Goal: Transaction & Acquisition: Download file/media

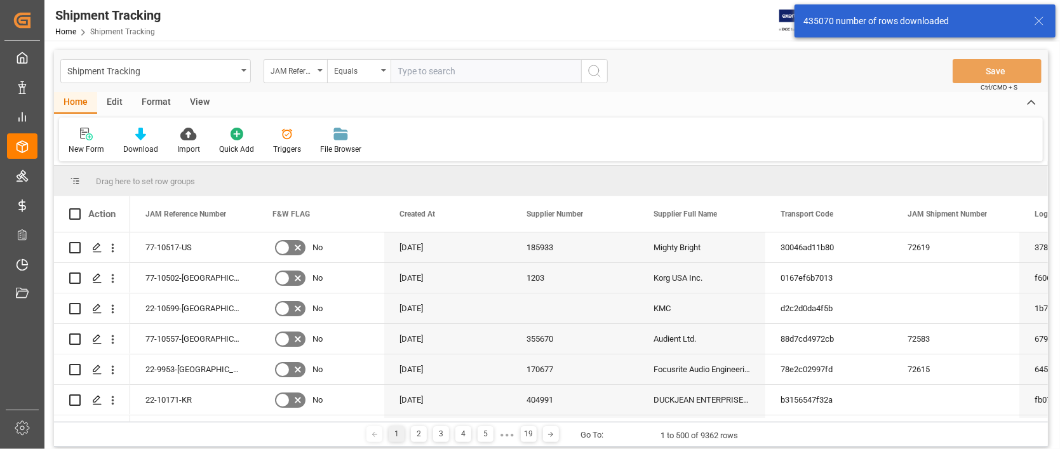
click at [1037, 20] on icon at bounding box center [1039, 20] width 15 height 15
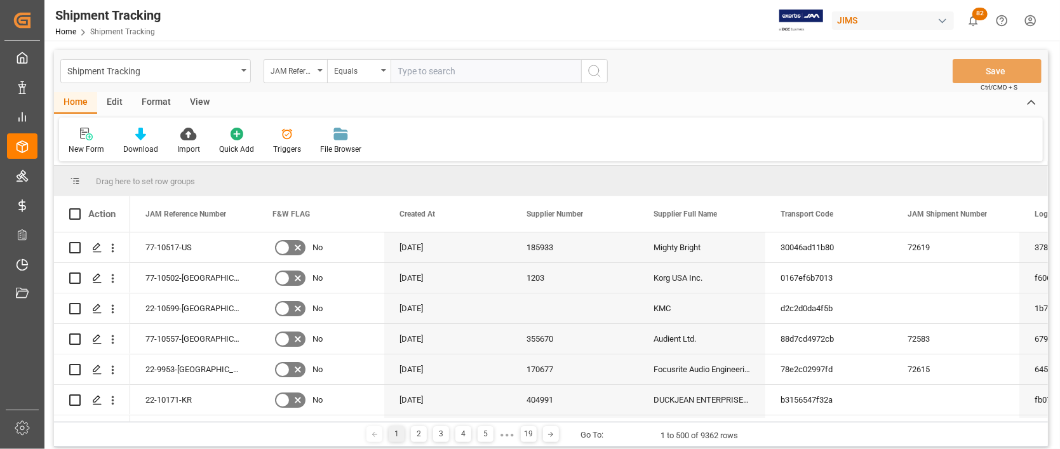
click at [1034, 18] on html "Created by potrace 1.15, written by Peter Selinger 2001-2017 Created by potrace…" at bounding box center [530, 224] width 1060 height 449
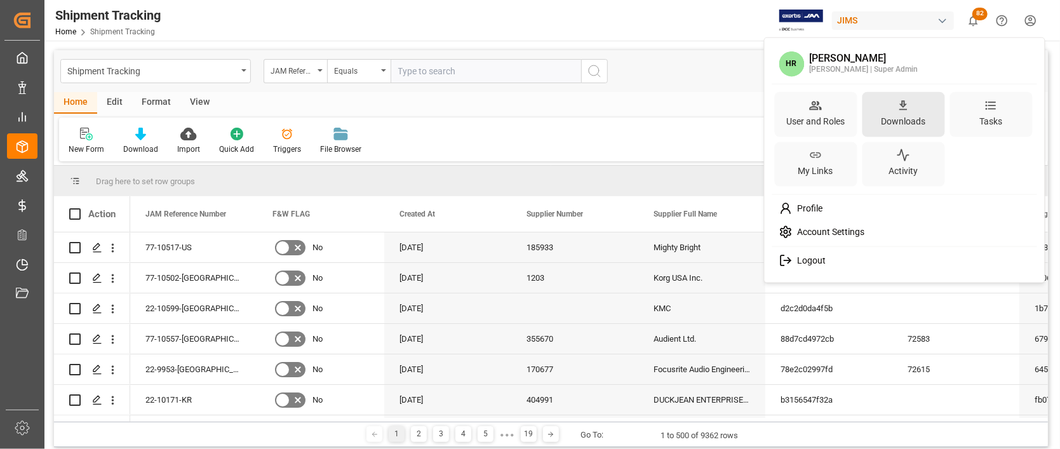
click at [899, 114] on div "Downloads" at bounding box center [903, 121] width 50 height 18
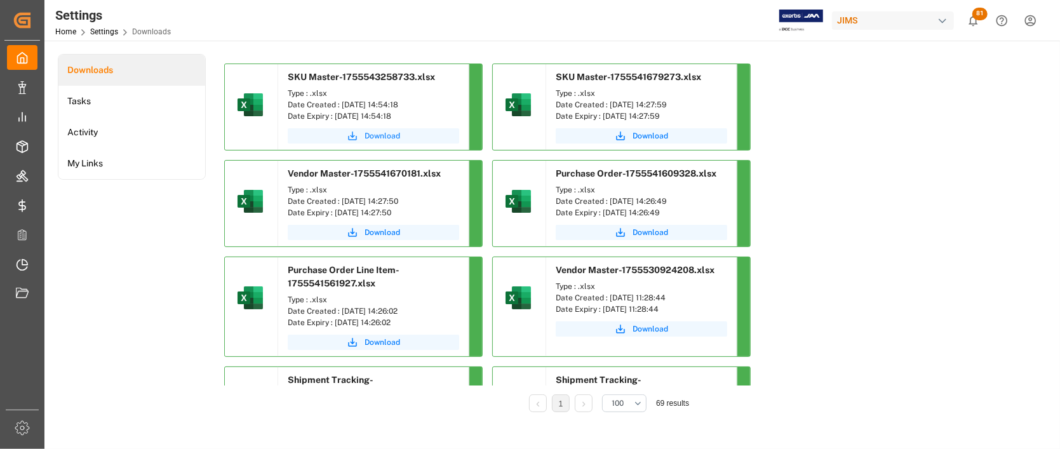
click at [382, 132] on span "Download" at bounding box center [383, 135] width 36 height 11
click at [379, 346] on span "Download" at bounding box center [383, 342] width 36 height 11
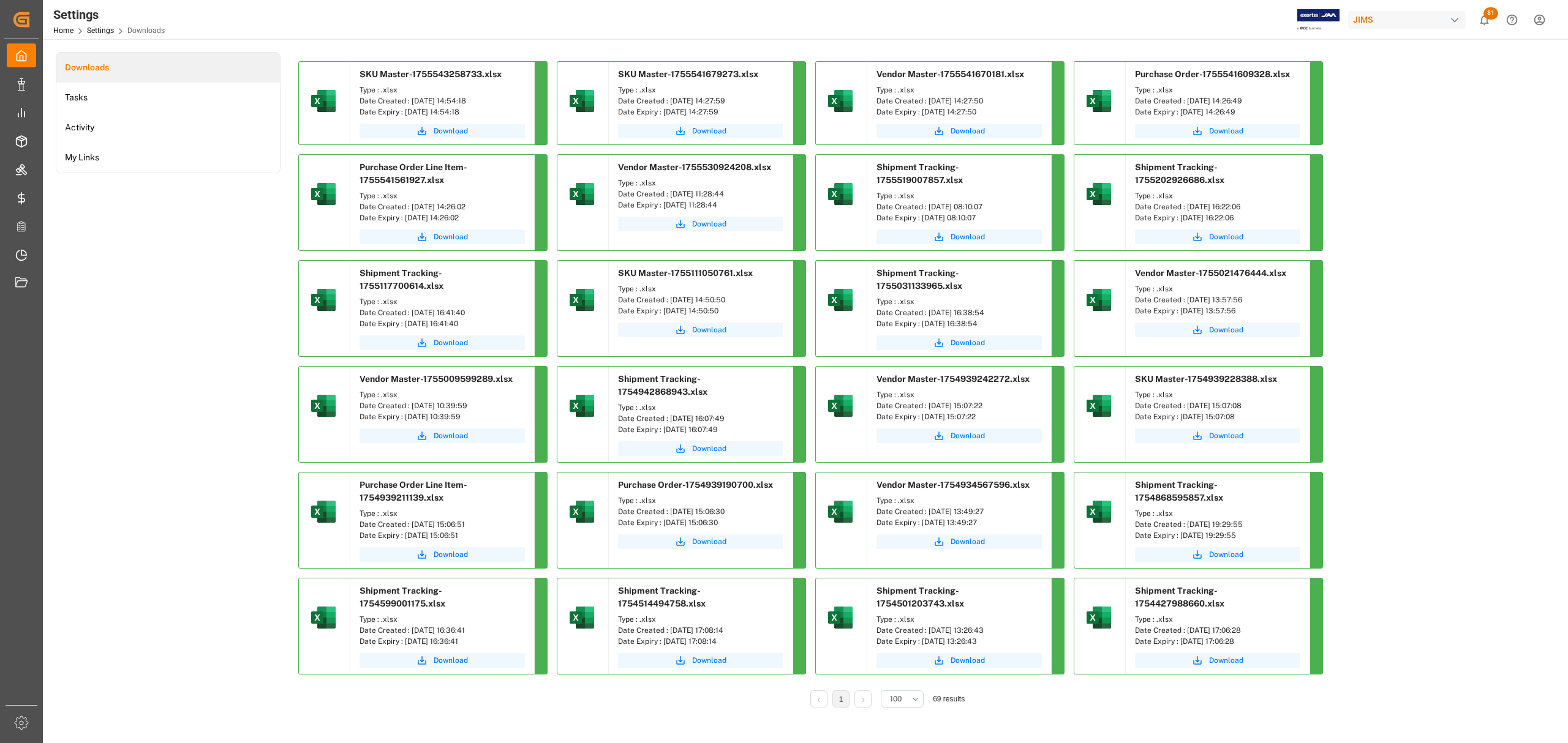
click at [1021, 345] on div "Downloads Tasks Activity My Links SKU Master-1755543258733.xlsx Type : .xlsx Da…" at bounding box center [804, 388] width 1497 height 673
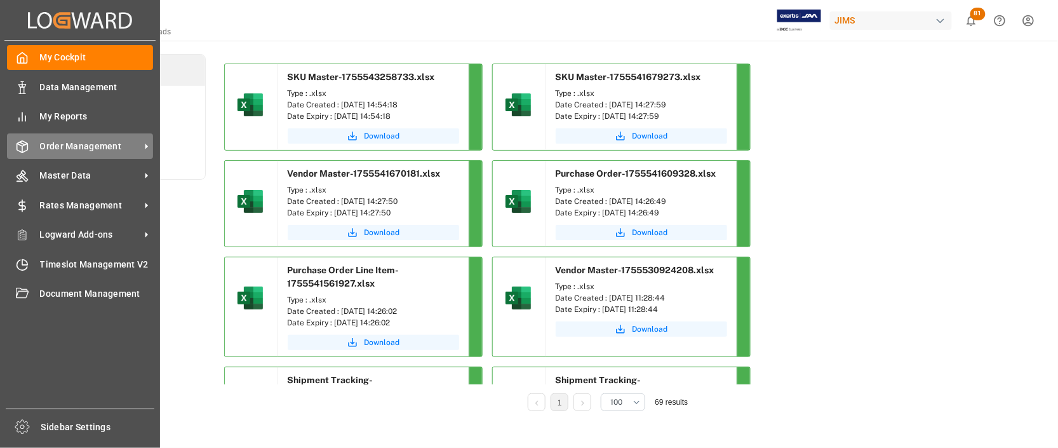
click at [77, 138] on div "Order Management Order Management" at bounding box center [80, 145] width 146 height 25
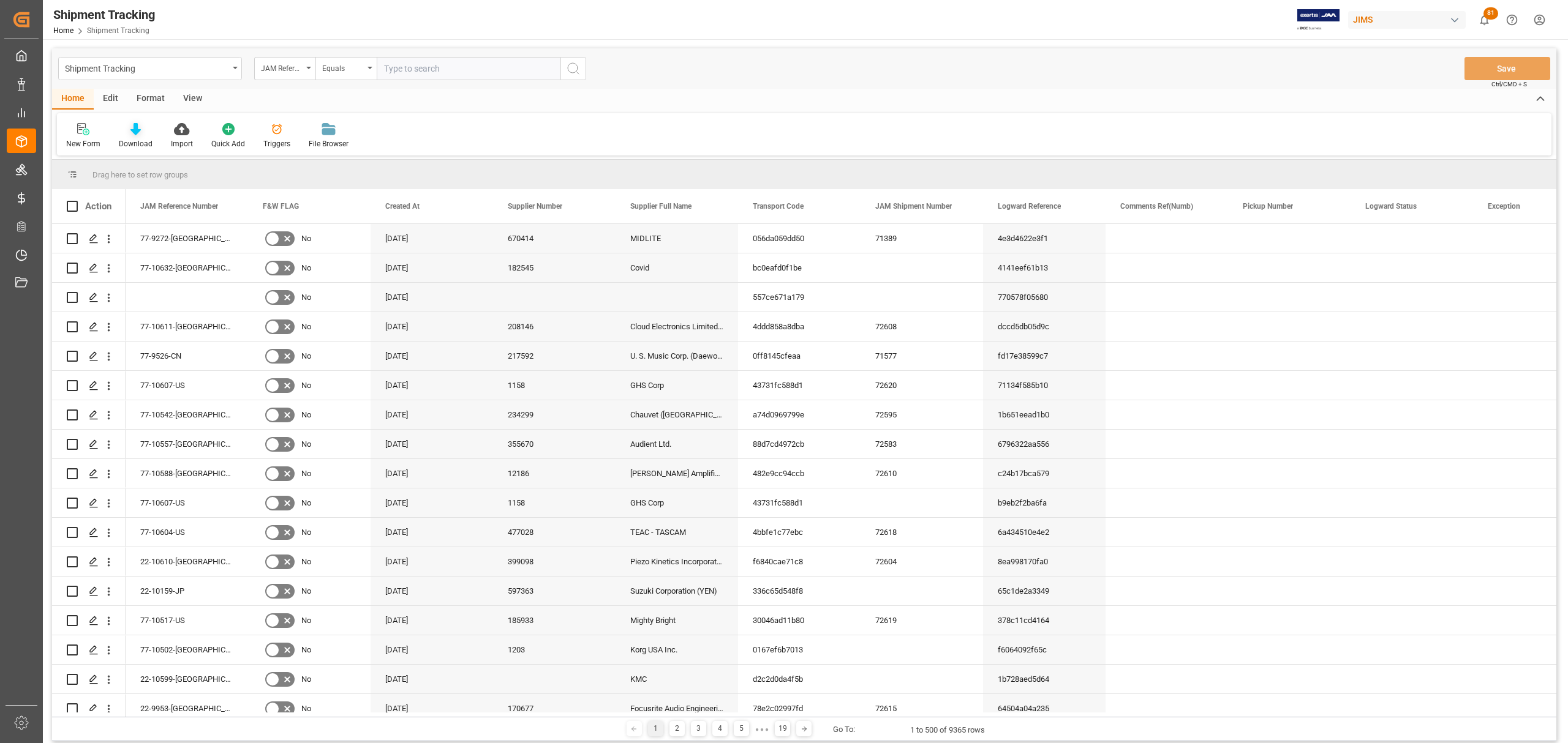
click at [138, 130] on icon at bounding box center [135, 129] width 11 height 13
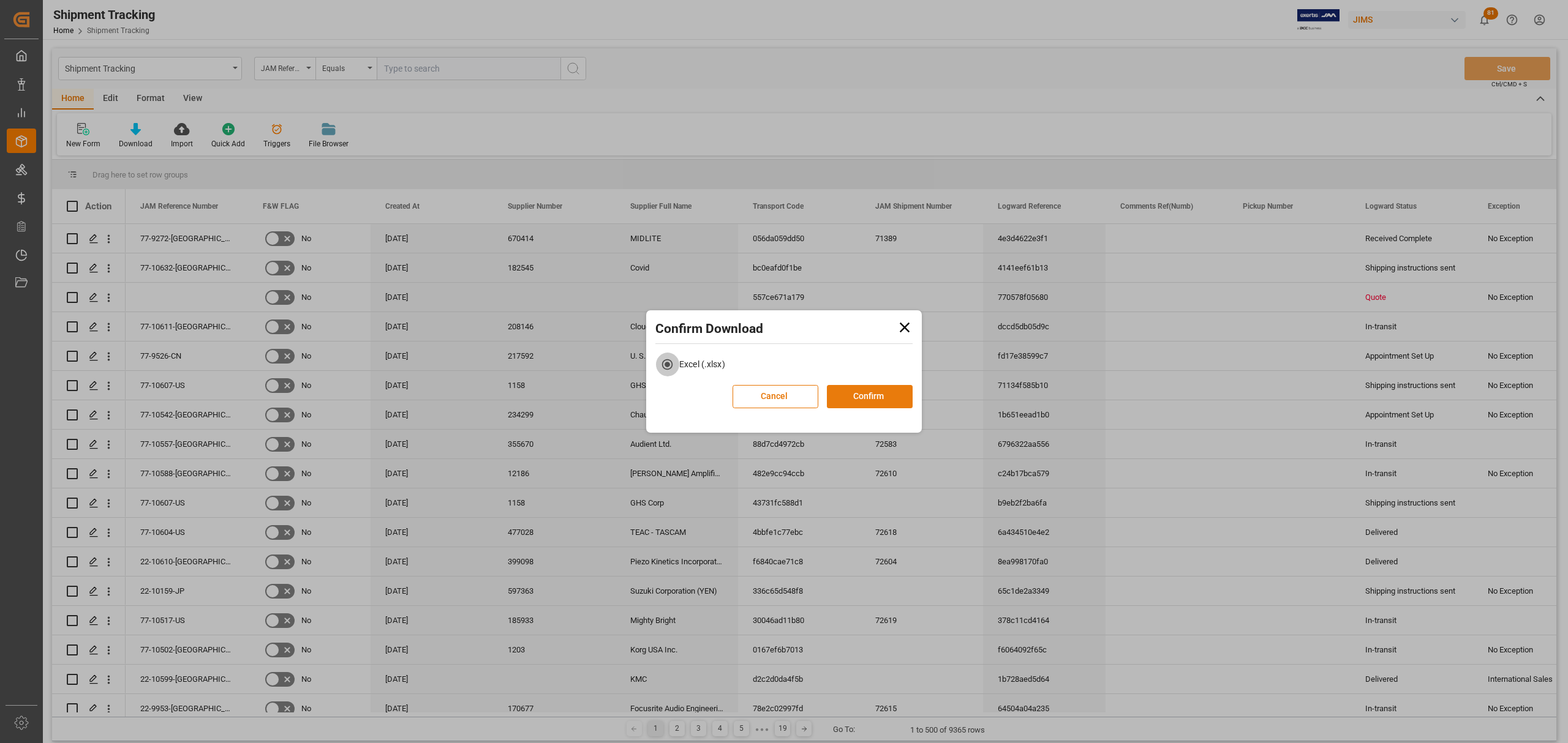
click at [715, 352] on button "Confirm" at bounding box center [869, 397] width 86 height 23
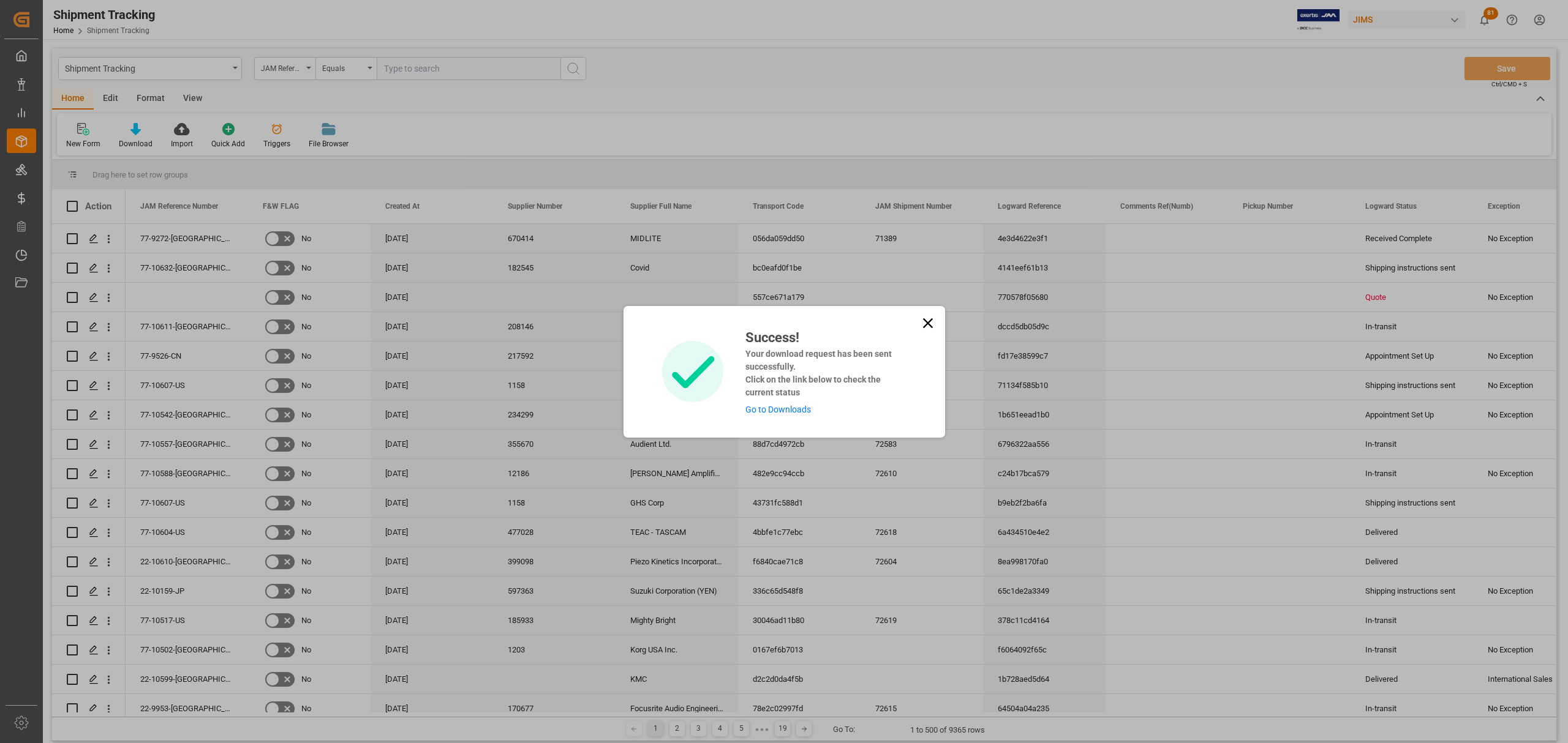
click at [715, 352] on link "Go to Downloads" at bounding box center [778, 410] width 66 height 10
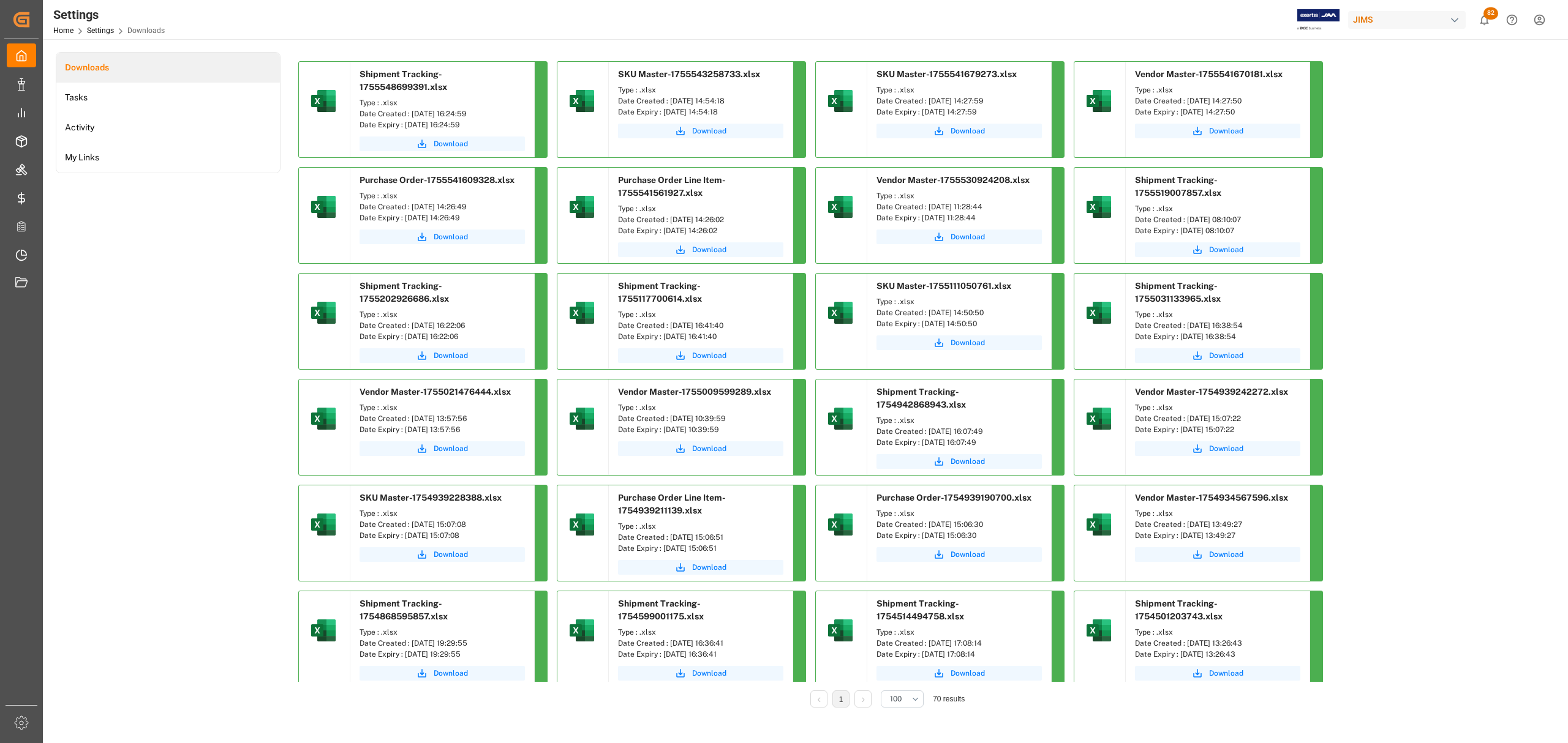
click at [162, 352] on div "Downloads Tasks Activity My Links" at bounding box center [168, 388] width 225 height 673
